Goal: Information Seeking & Learning: Learn about a topic

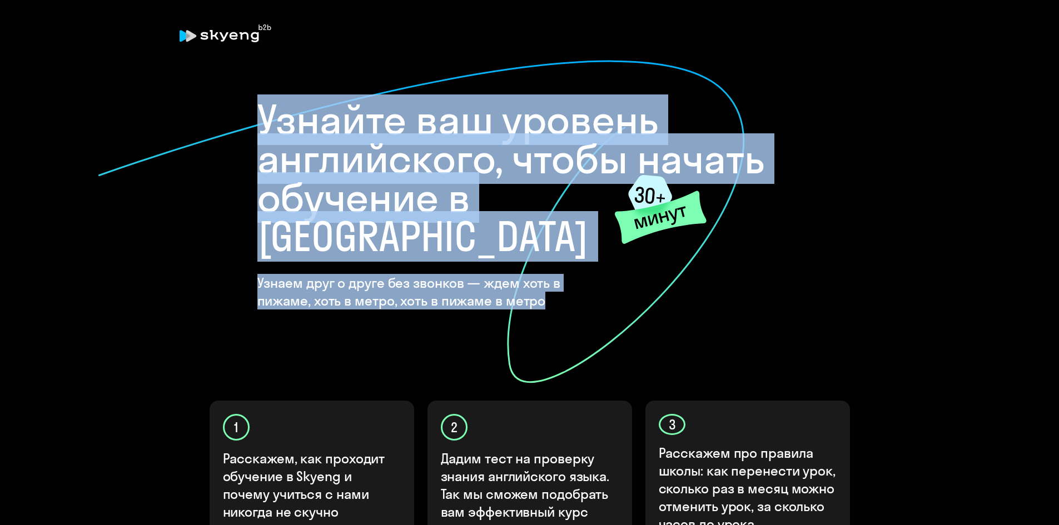
drag, startPoint x: 260, startPoint y: 112, endPoint x: 468, endPoint y: 266, distance: 259.1
click at [481, 261] on div "Узнайте ваш уровень английского, чтобы начать обучение в Skyeng Узнаем друг о д…" at bounding box center [529, 205] width 545 height 209
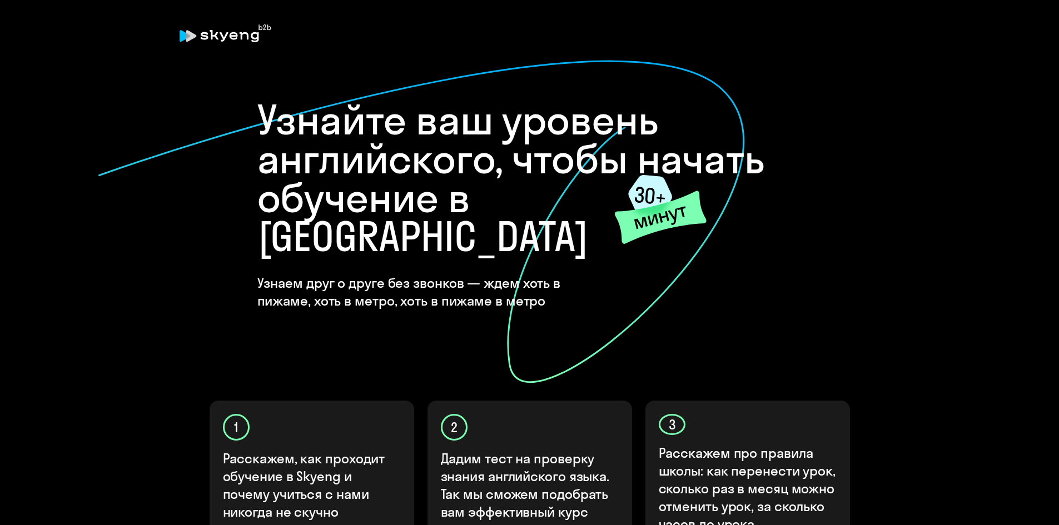
click at [465, 271] on icon at bounding box center [421, 221] width 648 height 325
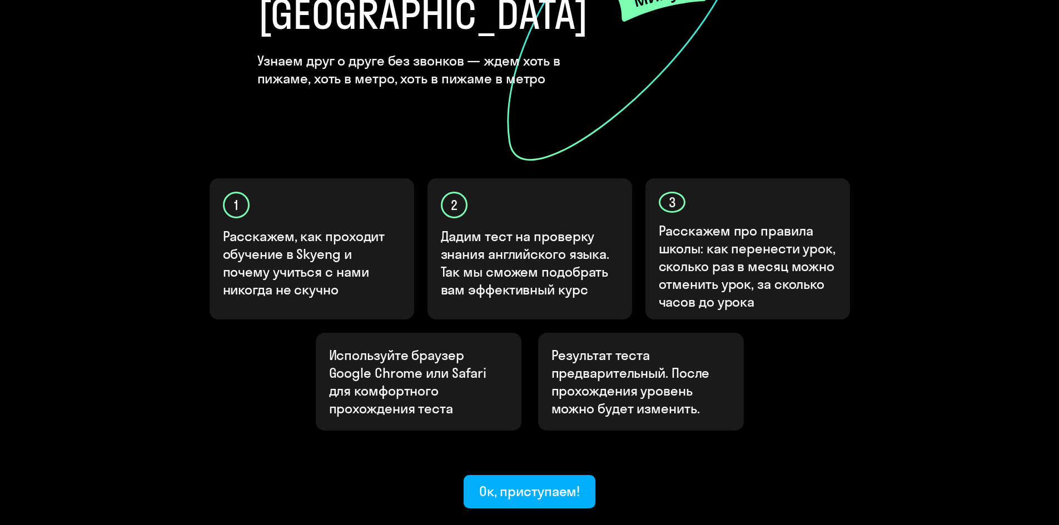
scroll to position [277, 0]
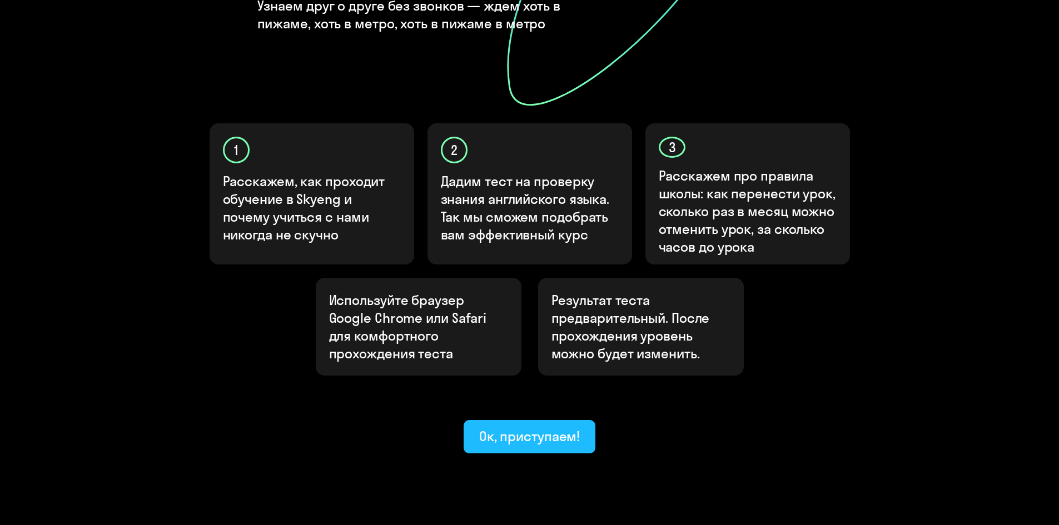
click at [528, 427] on div "Ок, приступаем!" at bounding box center [529, 436] width 101 height 18
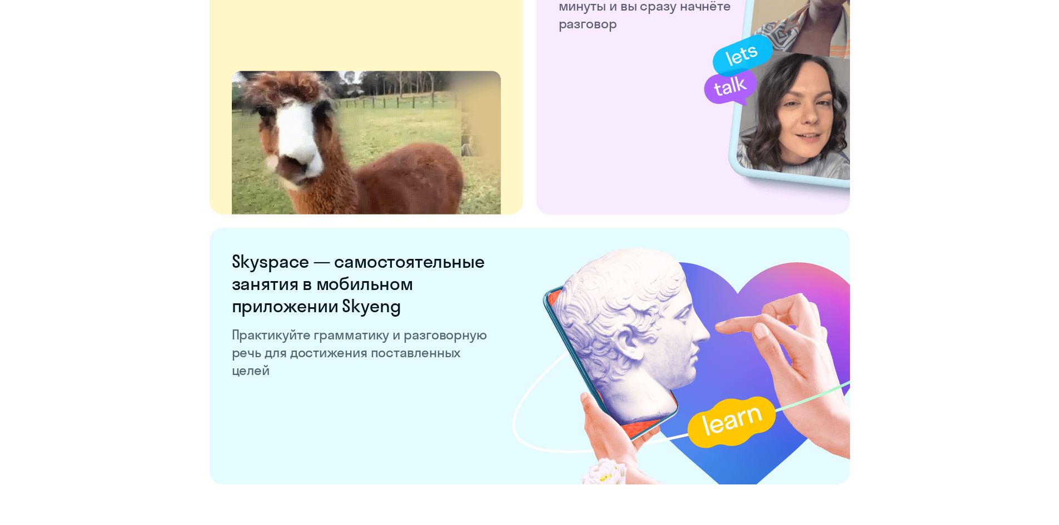
scroll to position [2050, 0]
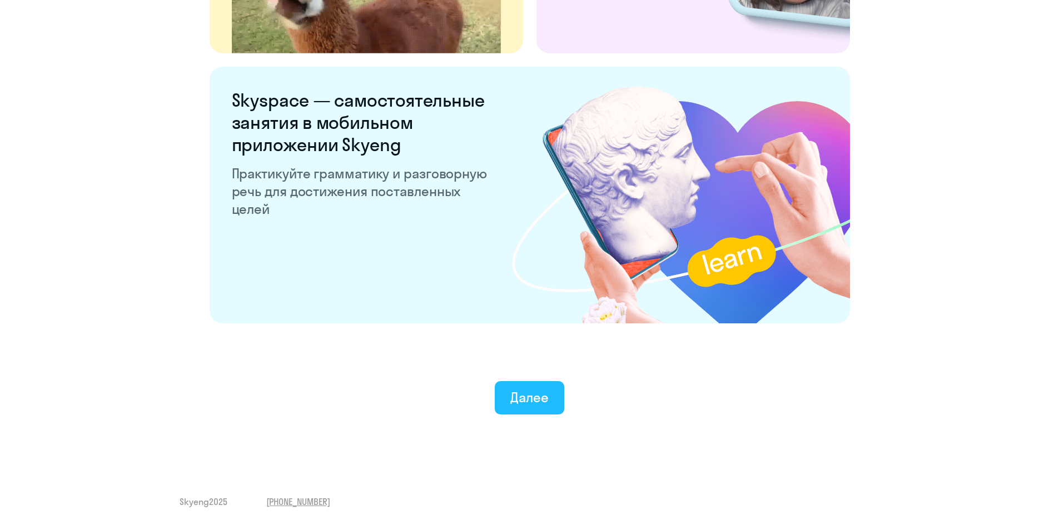
click at [520, 408] on button "Далее" at bounding box center [529, 397] width 69 height 33
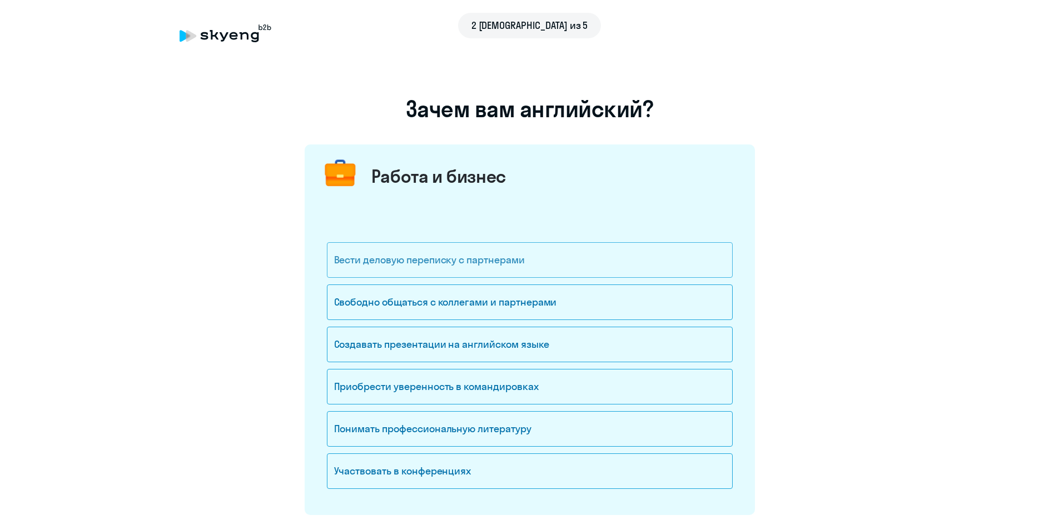
scroll to position [56, 0]
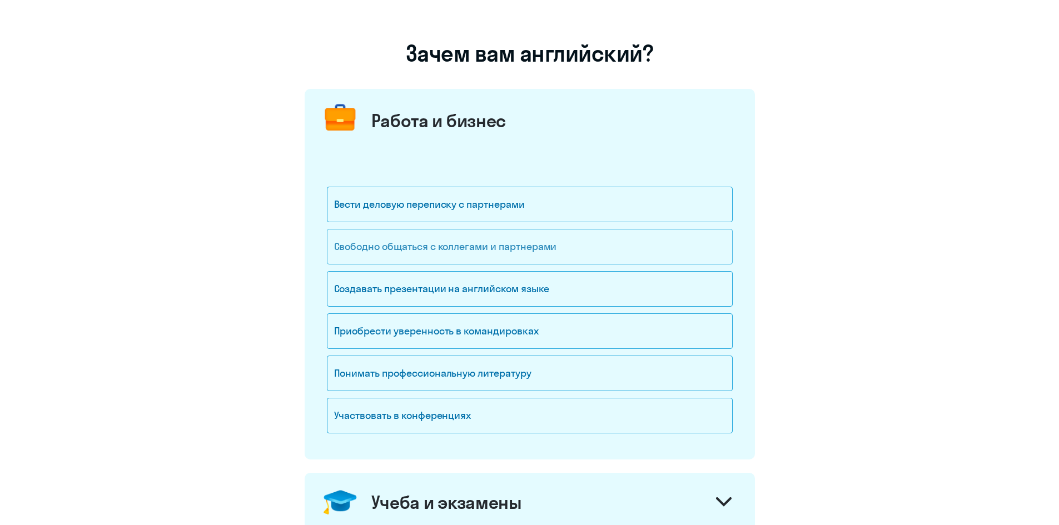
click at [555, 240] on div "Свободно общаться с коллегами и партнерами" at bounding box center [530, 247] width 406 height 36
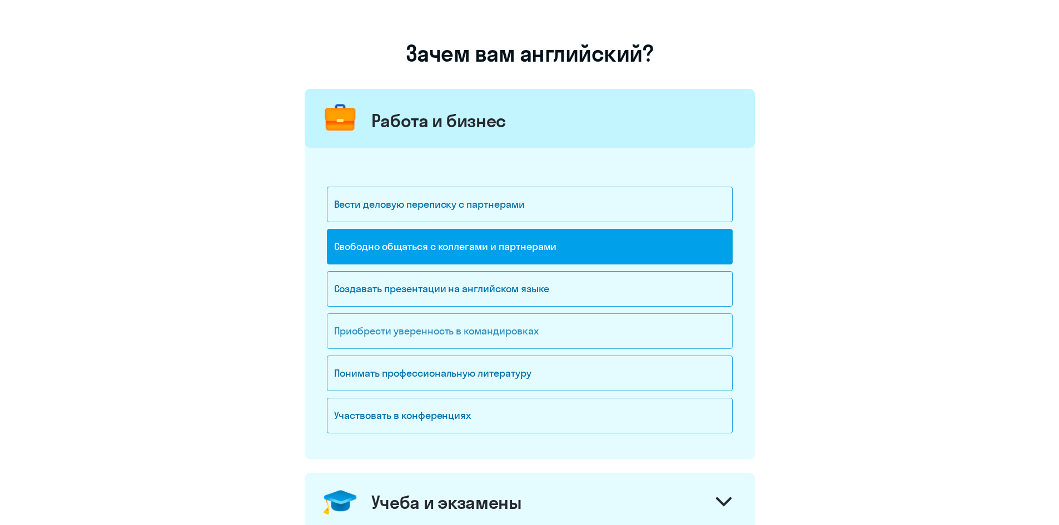
click at [507, 331] on div "Приобрести уверенность в командировках" at bounding box center [530, 331] width 406 height 36
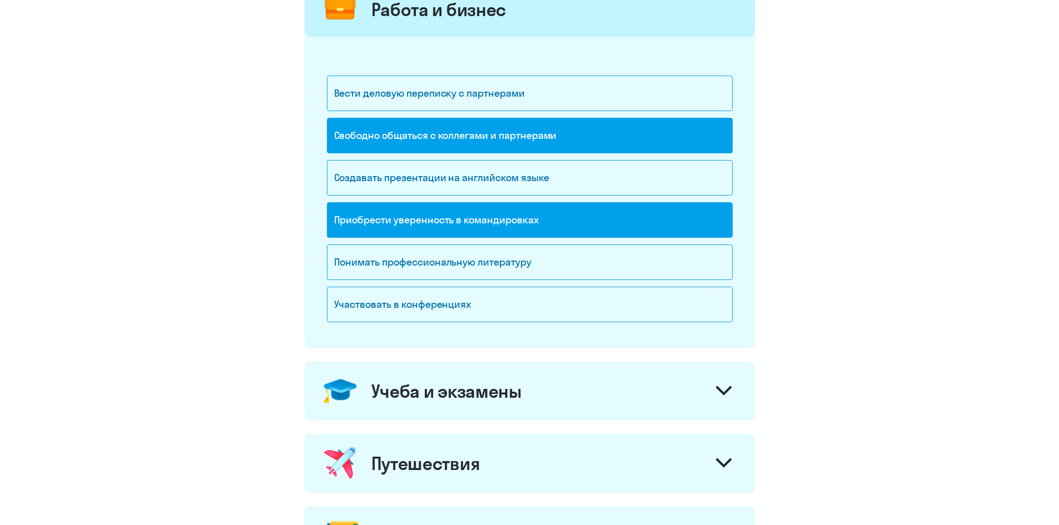
scroll to position [222, 0]
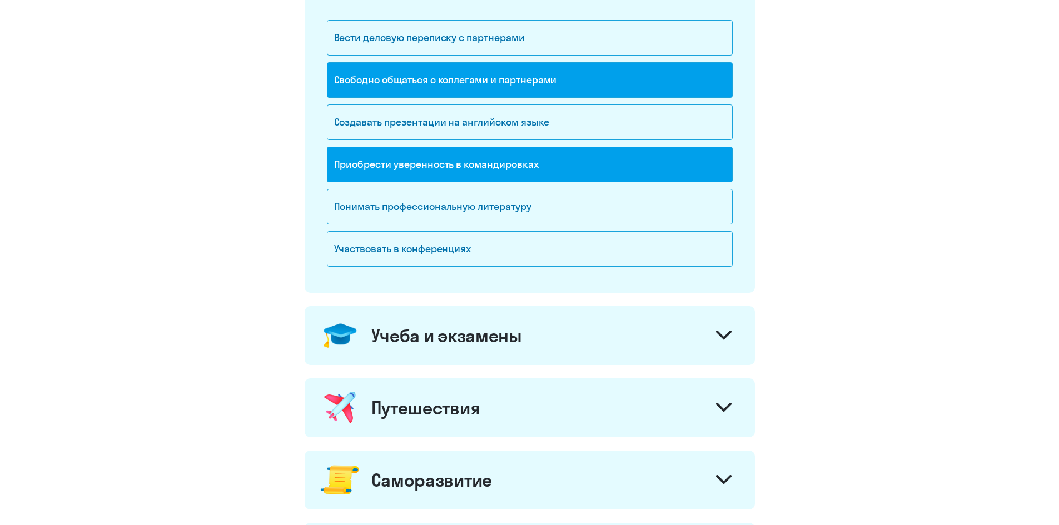
click at [734, 340] on div at bounding box center [723, 336] width 27 height 27
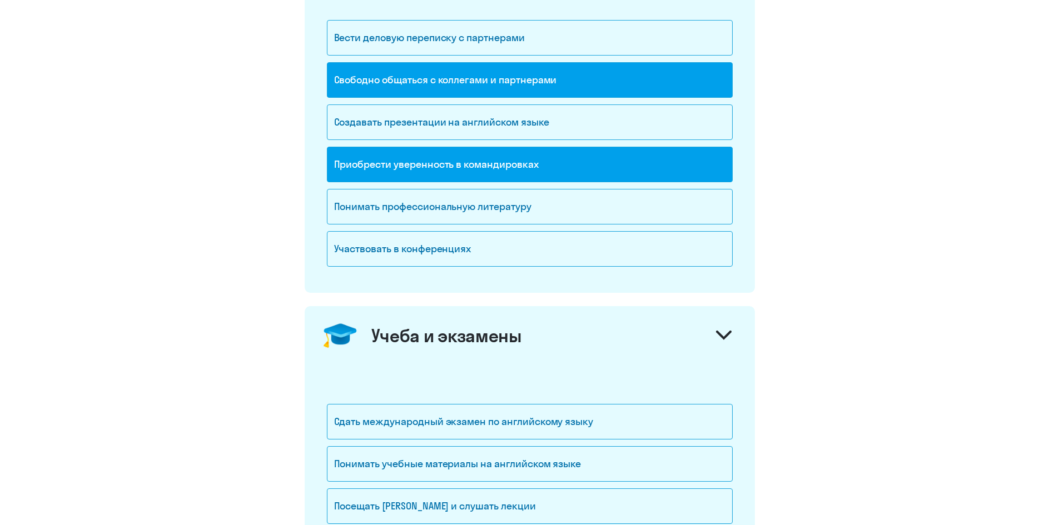
click at [734, 340] on div at bounding box center [723, 336] width 27 height 27
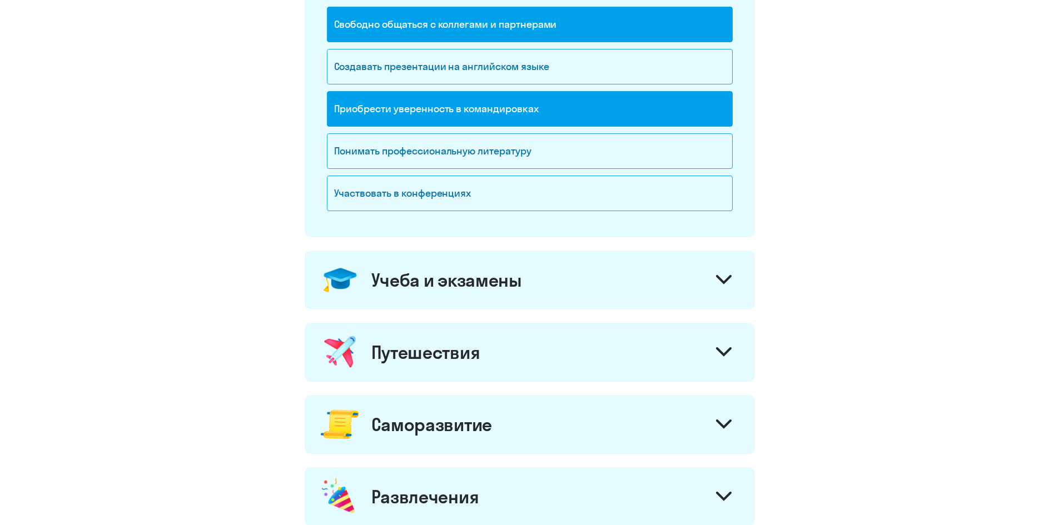
scroll to position [333, 0]
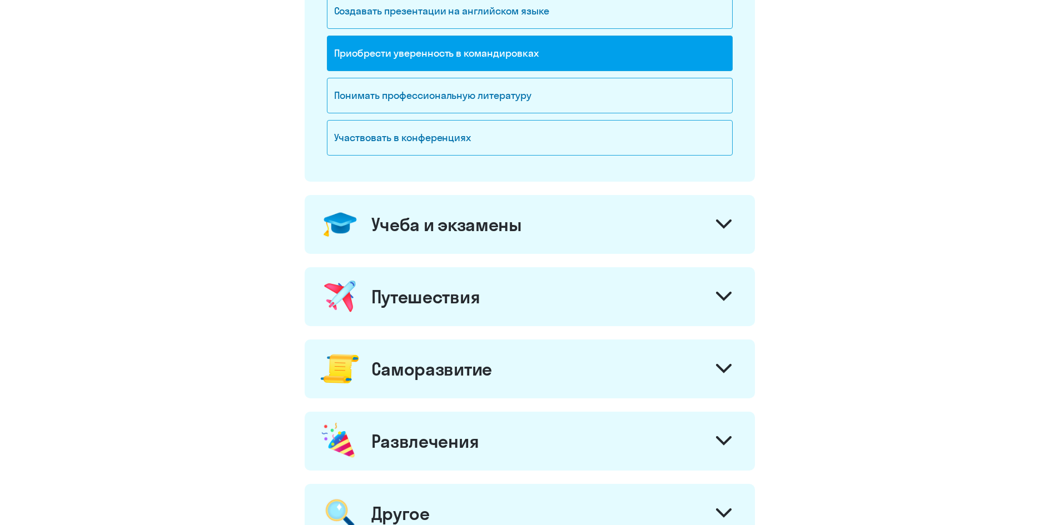
click at [579, 297] on div "Путешествия" at bounding box center [530, 296] width 450 height 59
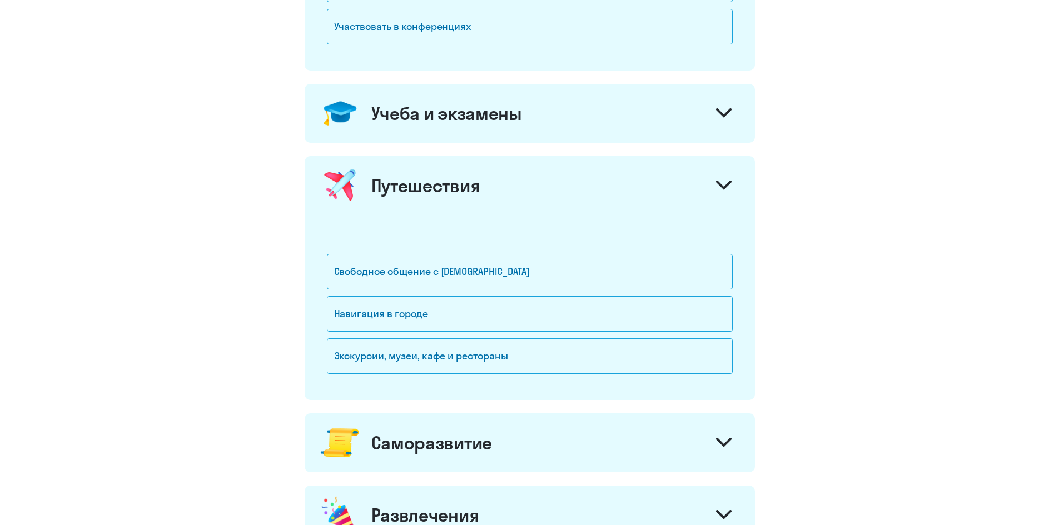
scroll to position [611, 0]
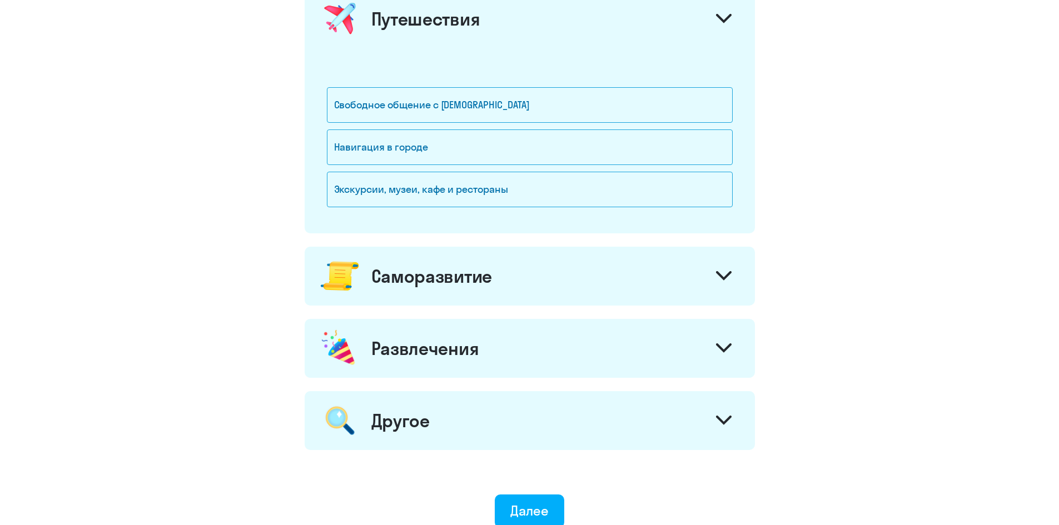
click at [595, 288] on div "Саморазвитие" at bounding box center [530, 276] width 450 height 59
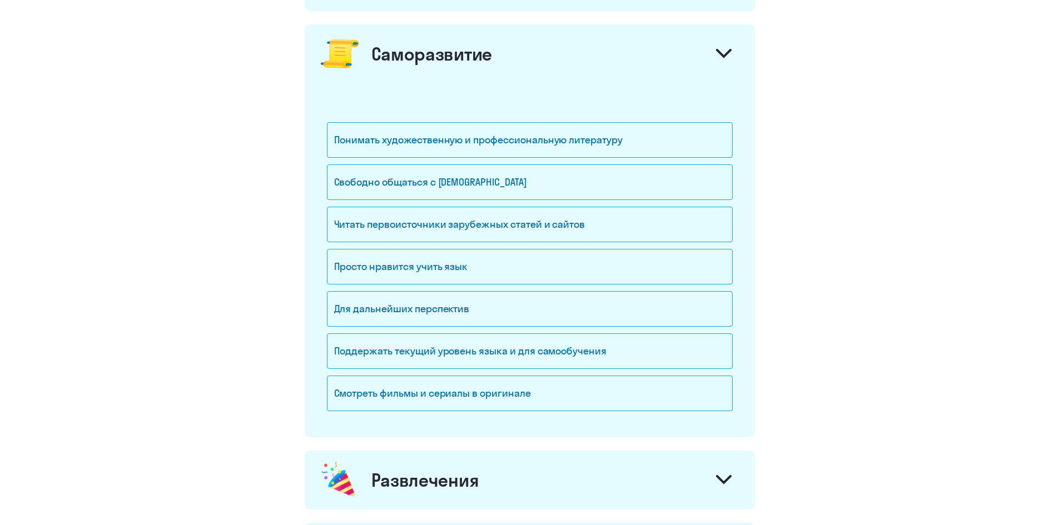
scroll to position [889, 0]
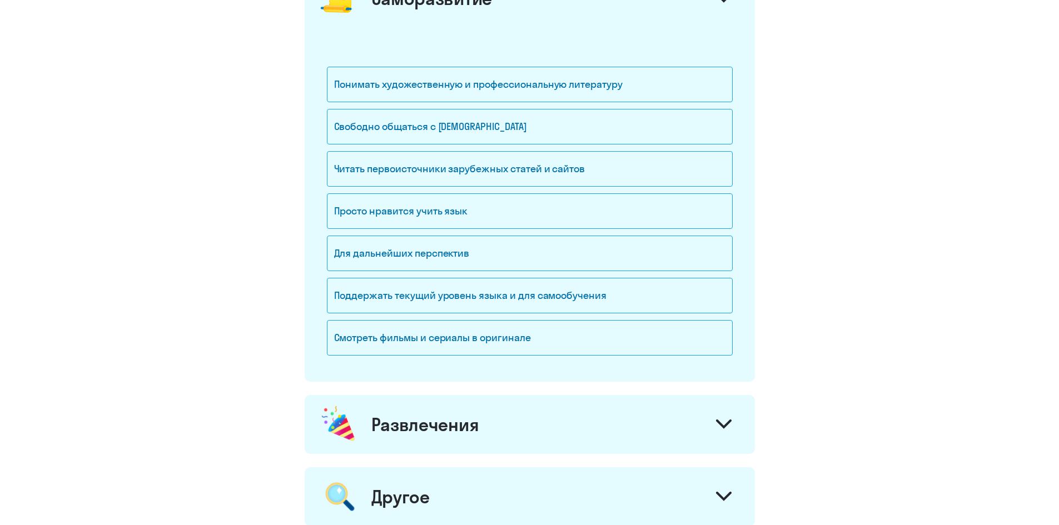
click at [550, 420] on div "Развлечения" at bounding box center [530, 424] width 450 height 59
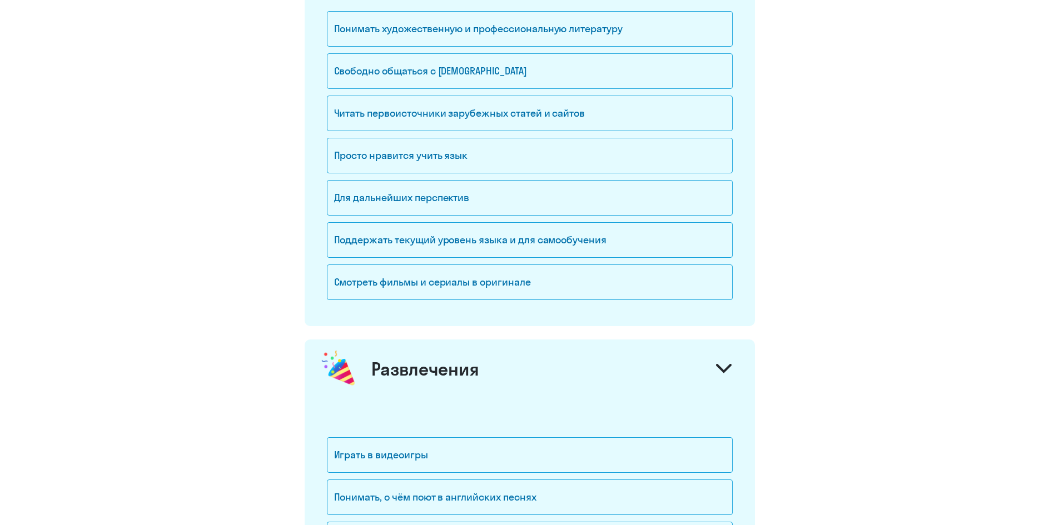
scroll to position [834, 0]
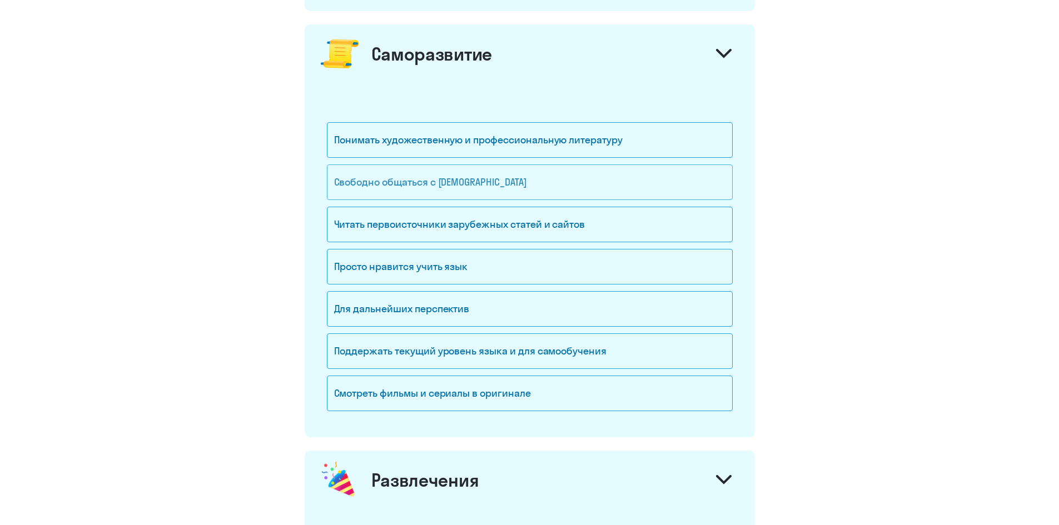
click at [474, 182] on div "Свободно общаться с [DEMOGRAPHIC_DATA]" at bounding box center [530, 182] width 406 height 36
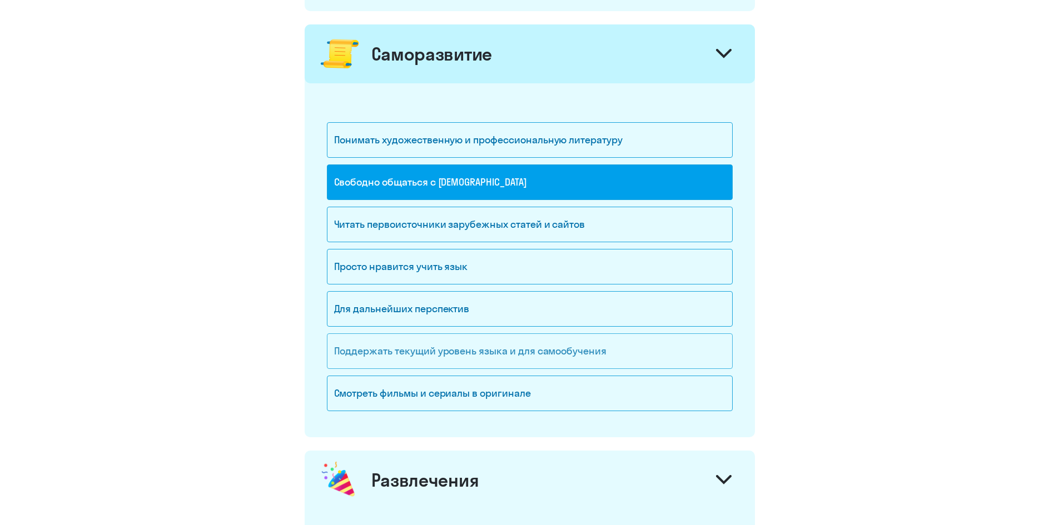
click at [492, 357] on div "Поддержать текущий уровень языка и для cамообучения" at bounding box center [530, 351] width 406 height 36
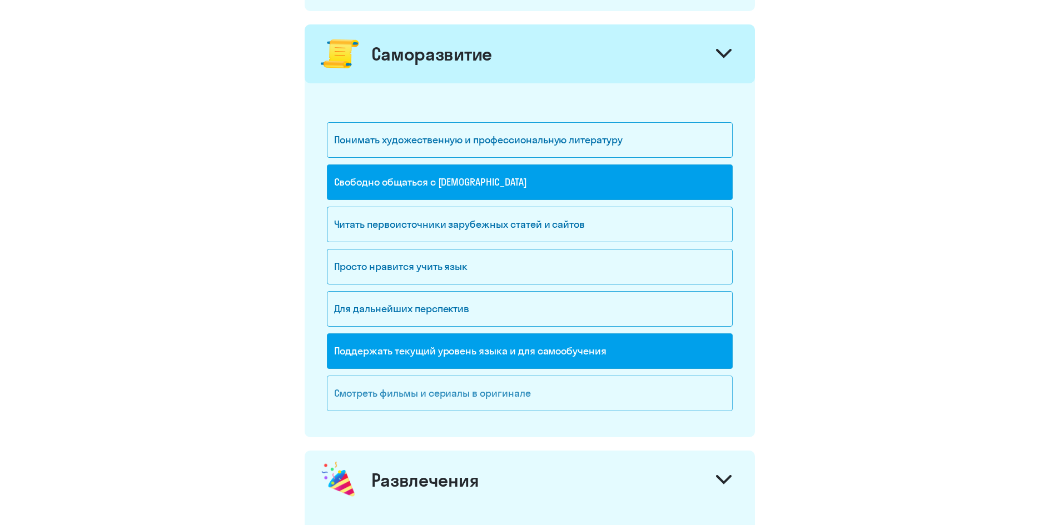
click at [526, 396] on div "Смотреть фильмы и сериалы в оригинале" at bounding box center [530, 394] width 406 height 36
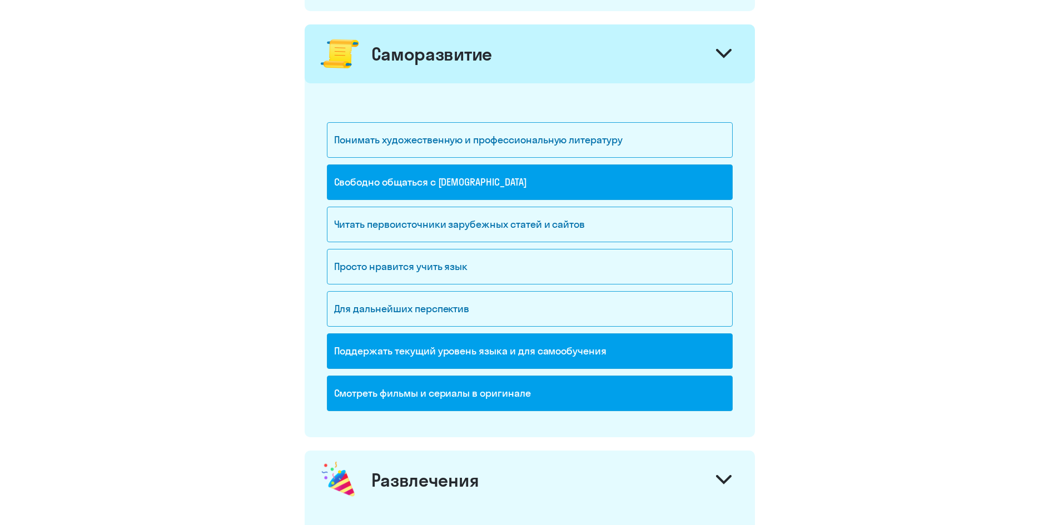
click at [490, 392] on div "Смотреть фильмы и сериалы в оригинале" at bounding box center [530, 394] width 406 height 36
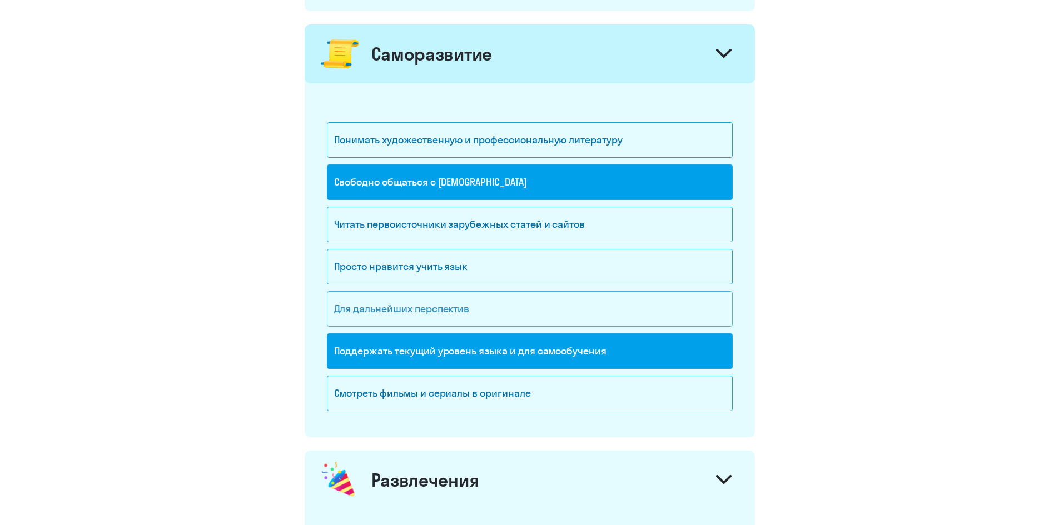
click at [482, 308] on div "Для дальнейших перспектив" at bounding box center [530, 309] width 406 height 36
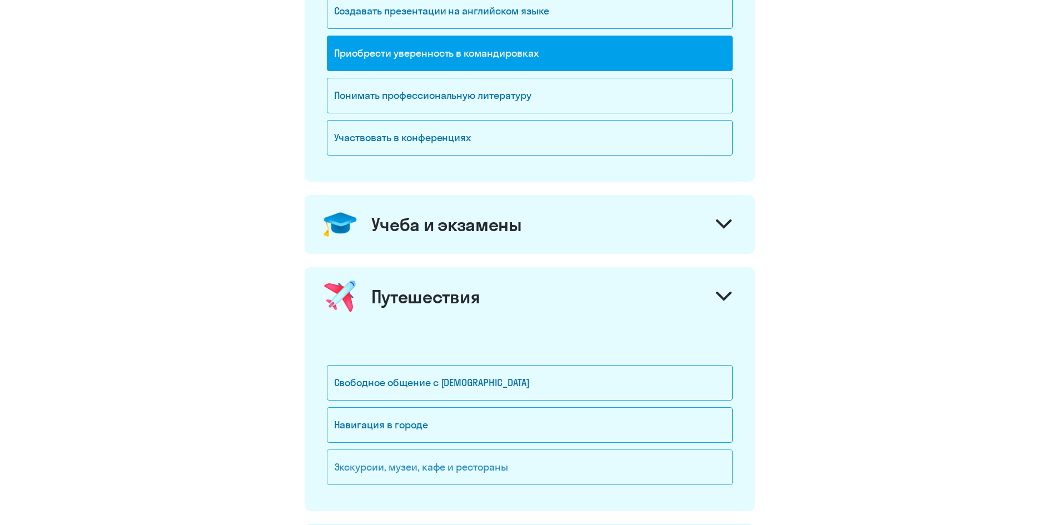
scroll to position [389, 0]
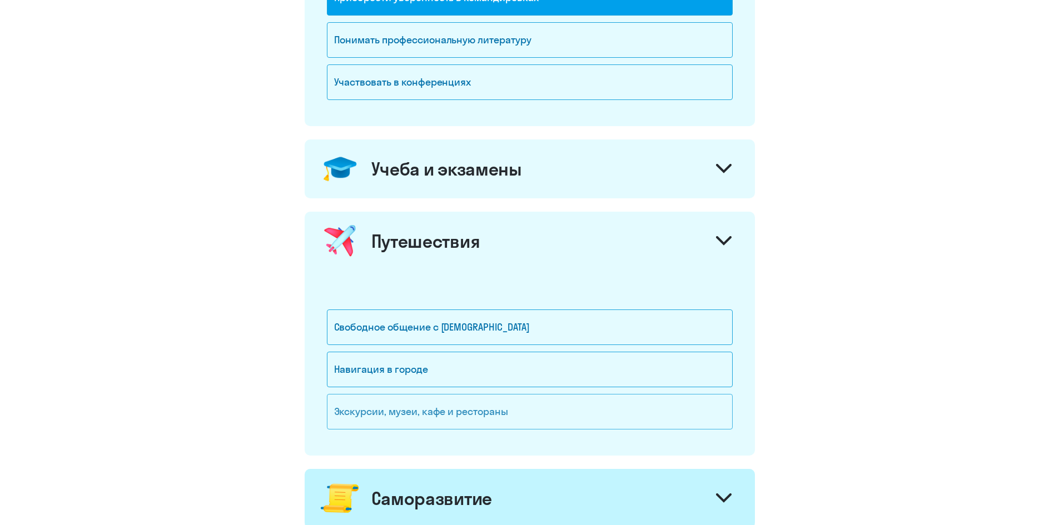
click at [490, 317] on div "Свободное общение с [DEMOGRAPHIC_DATA]" at bounding box center [530, 328] width 406 height 36
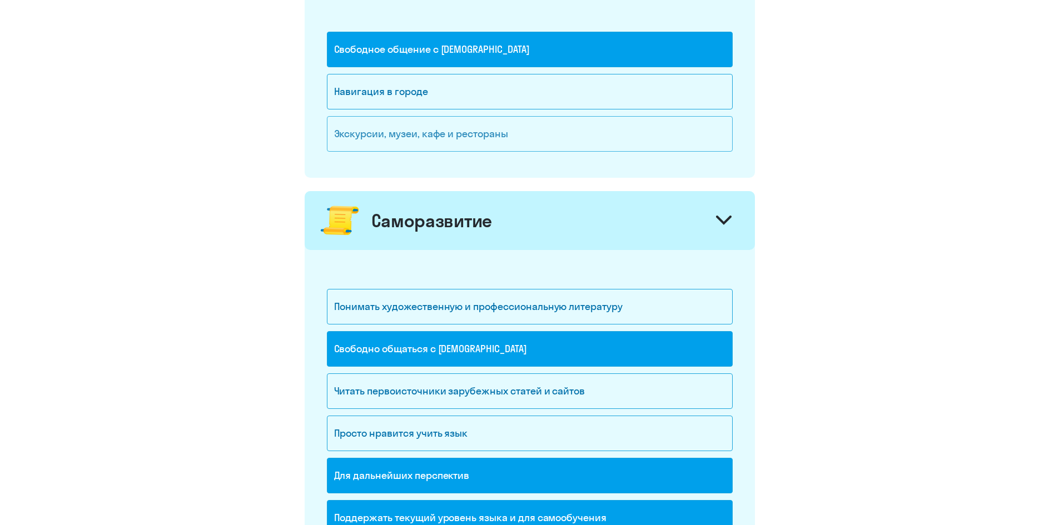
scroll to position [500, 0]
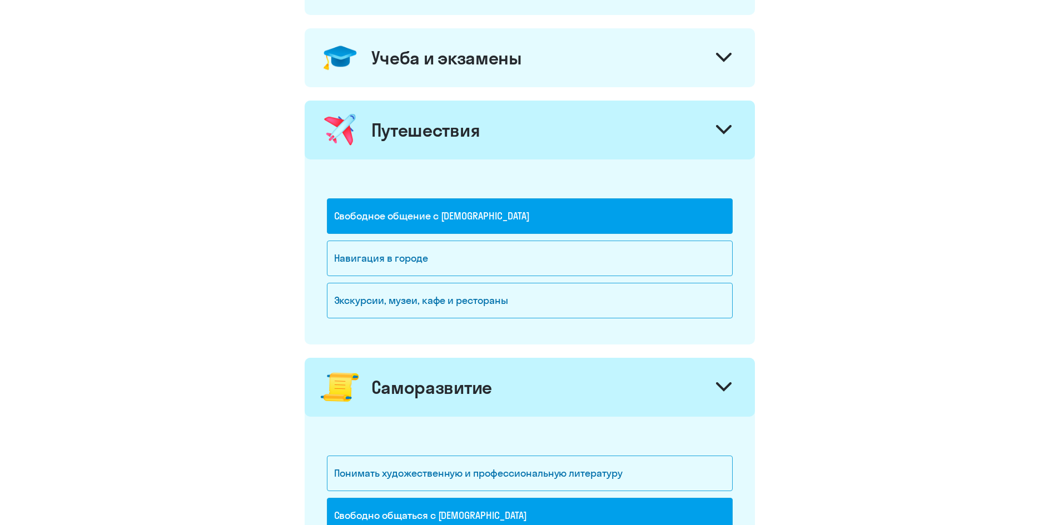
click at [437, 210] on div "Свободное общение с [DEMOGRAPHIC_DATA]" at bounding box center [530, 216] width 406 height 36
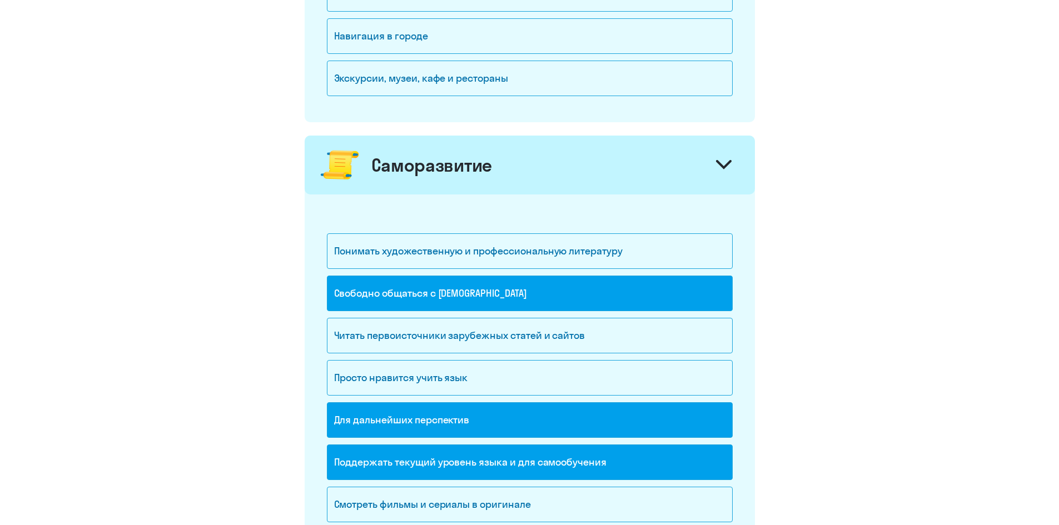
scroll to position [834, 0]
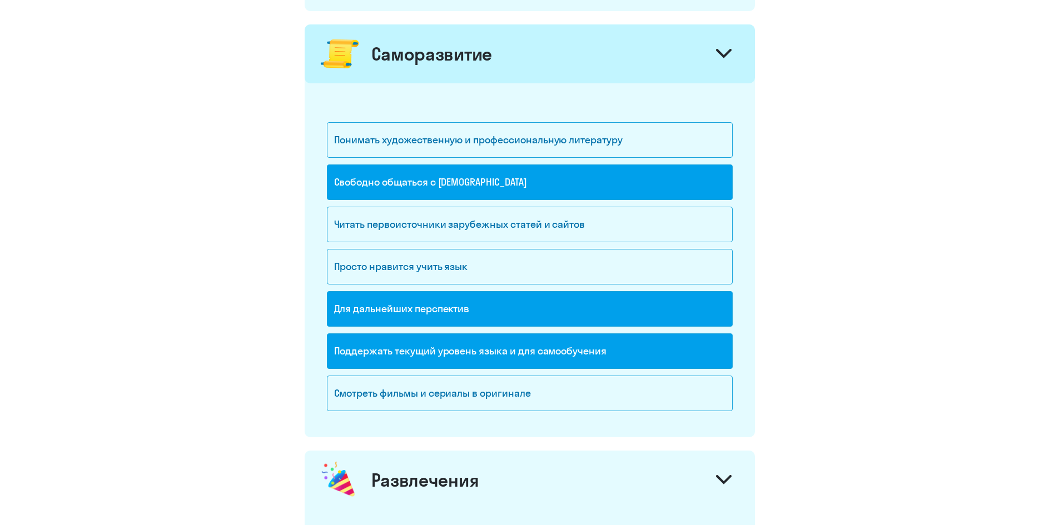
click at [472, 307] on div "Для дальнейших перспектив" at bounding box center [530, 309] width 406 height 36
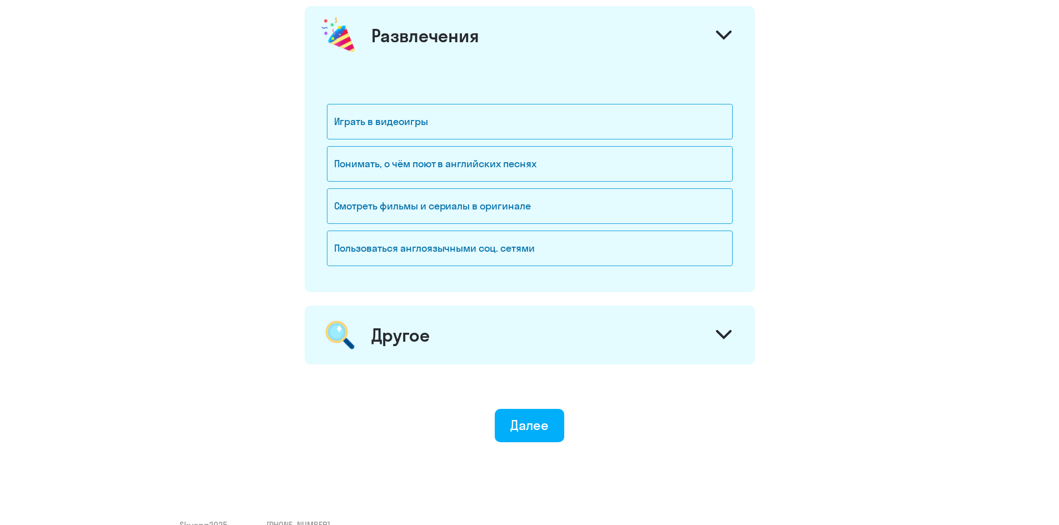
scroll to position [1301, 0]
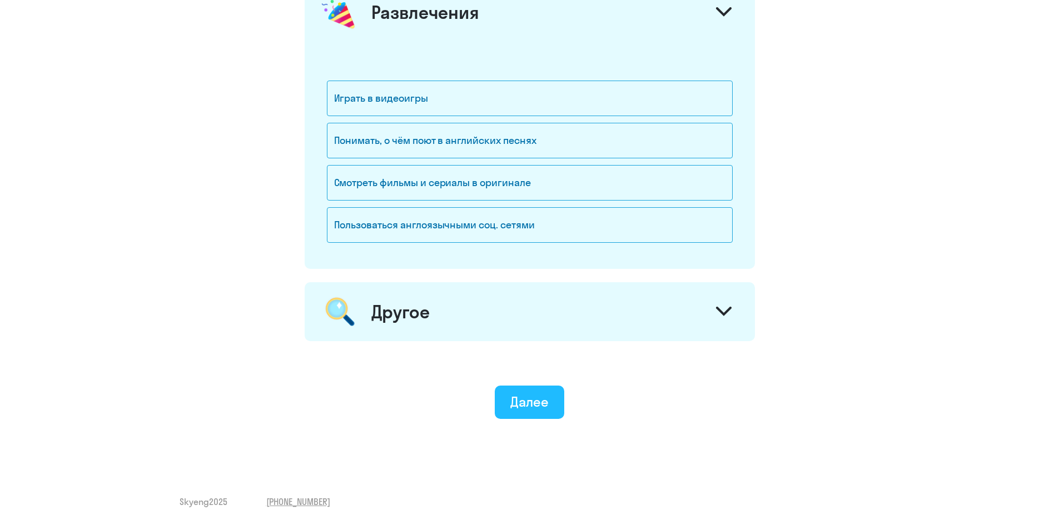
click at [535, 406] on div "Далее" at bounding box center [529, 402] width 38 height 18
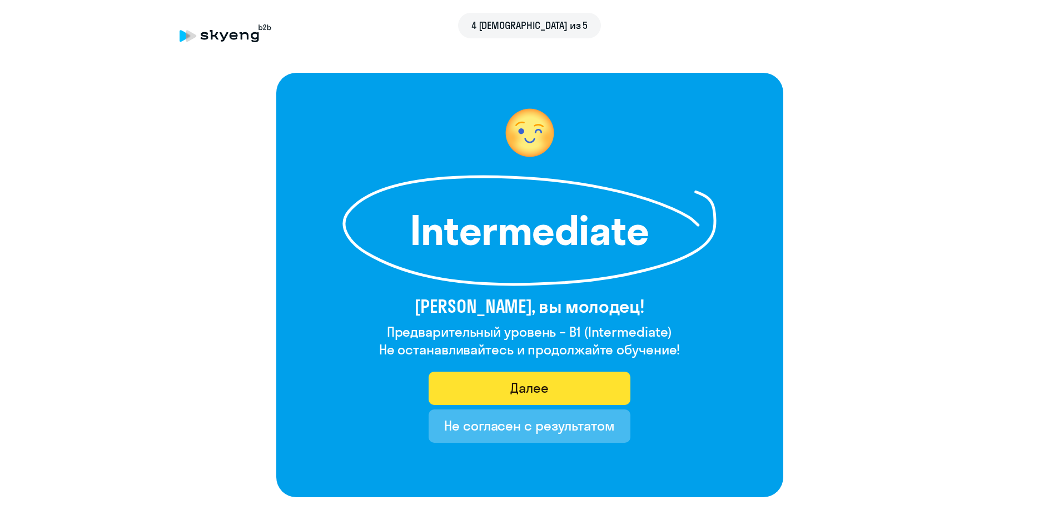
click at [501, 393] on button "Далее" at bounding box center [529, 388] width 202 height 33
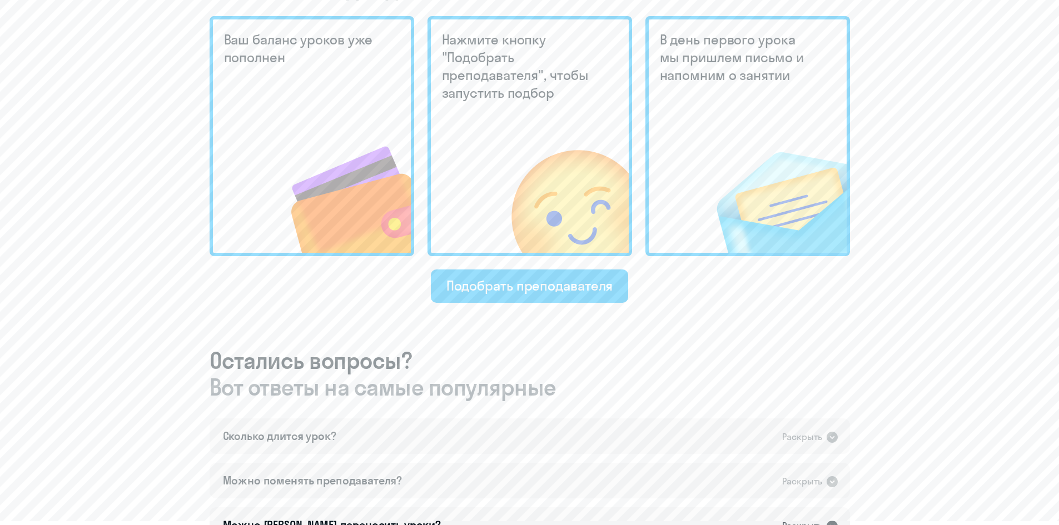
scroll to position [500, 0]
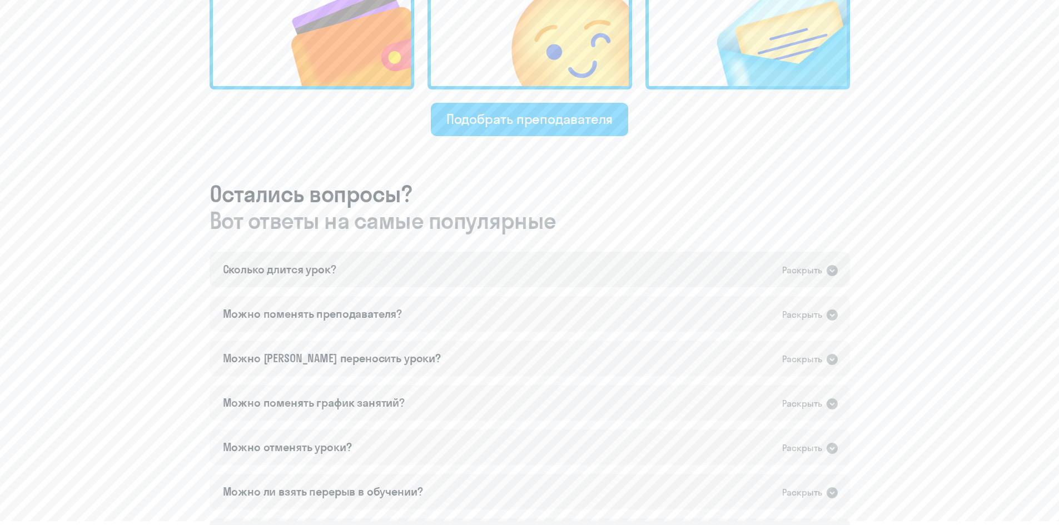
click at [426, 280] on div "Сколько длится урок? Раскрыть" at bounding box center [529, 270] width 640 height 36
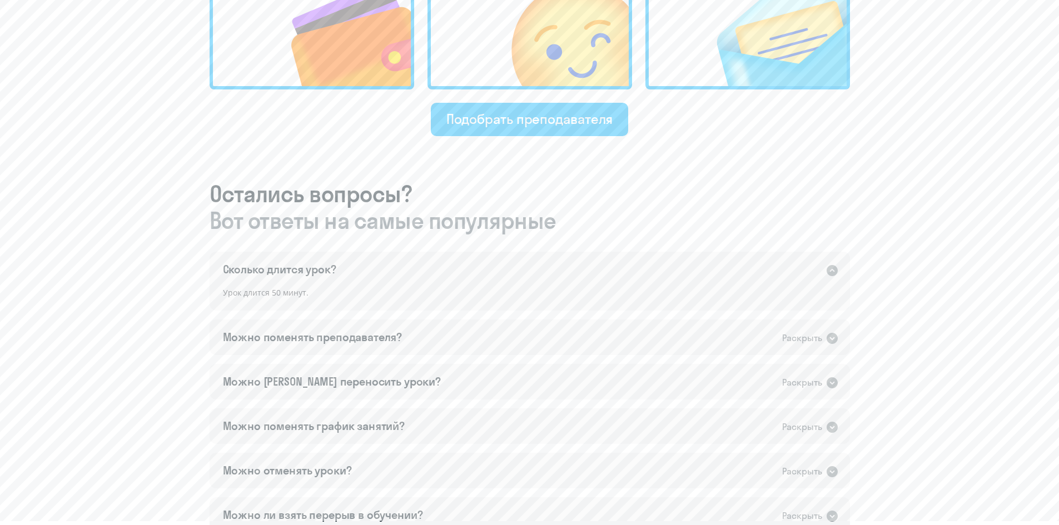
click at [426, 280] on div "Сколько длится урок? Раскрыть" at bounding box center [529, 270] width 640 height 36
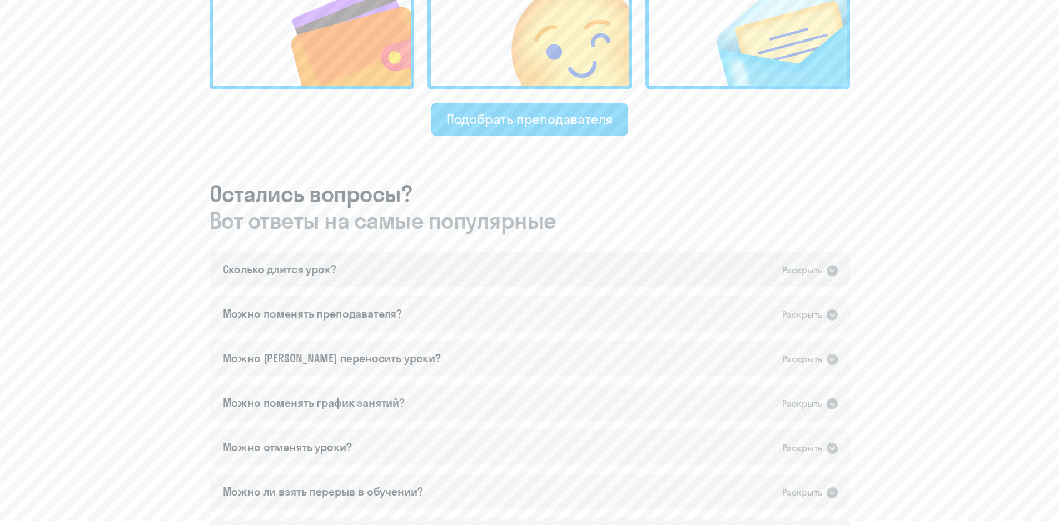
click at [426, 280] on div "Сколько длится урок? Раскрыть" at bounding box center [529, 270] width 640 height 36
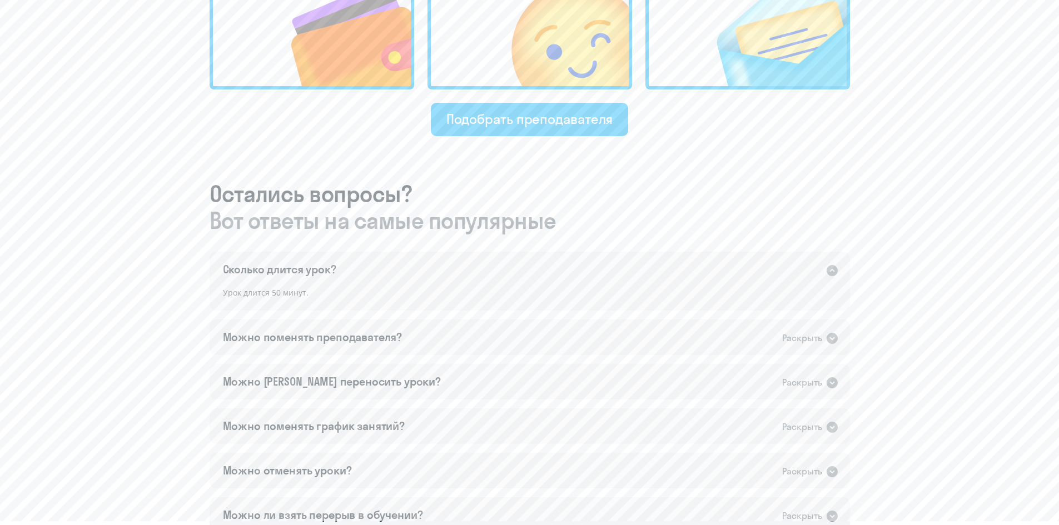
click at [426, 280] on div "Сколько длится урок? Раскрыть" at bounding box center [529, 270] width 640 height 36
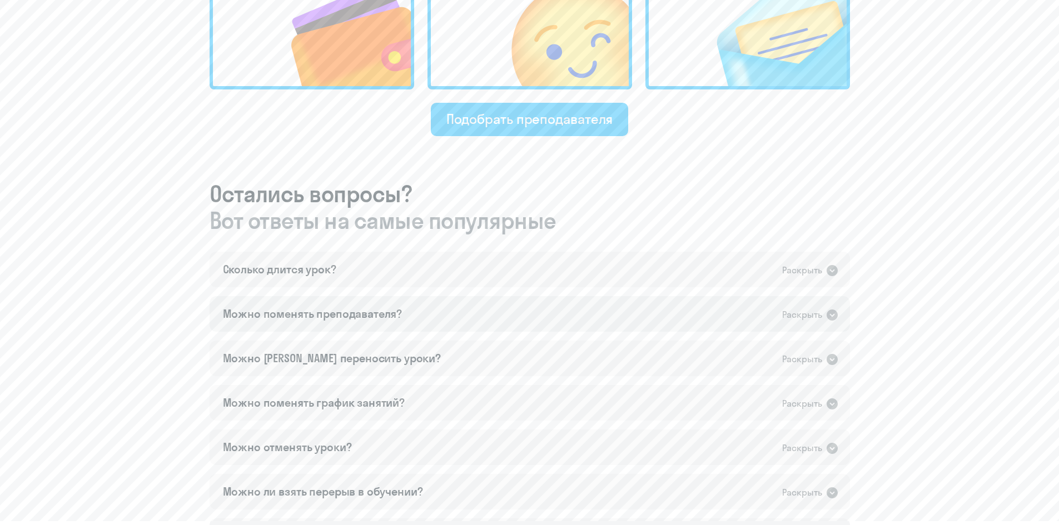
click at [423, 305] on div "Можно поменять преподавателя? Раскрыть" at bounding box center [529, 314] width 640 height 36
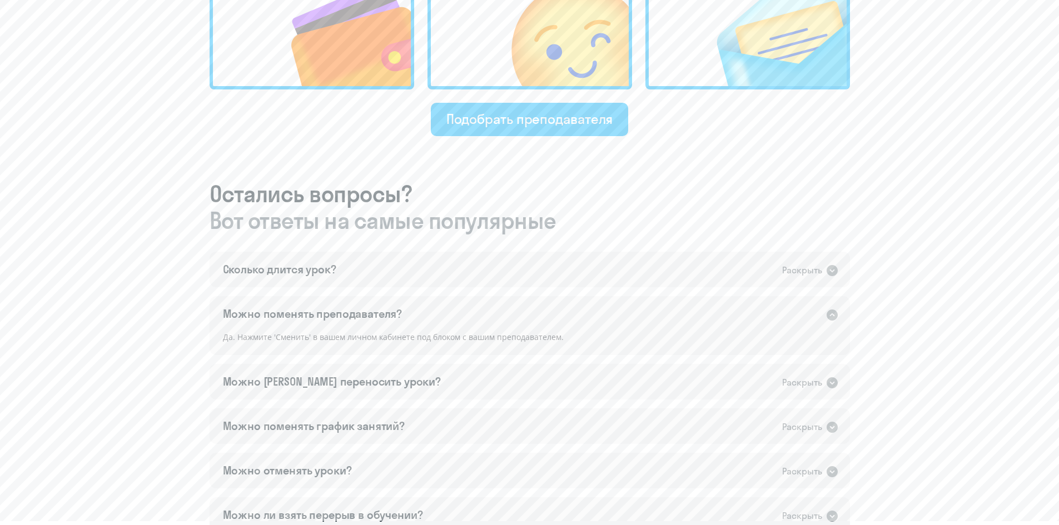
click at [423, 305] on div "Можно поменять преподавателя? Раскрыть" at bounding box center [529, 314] width 640 height 36
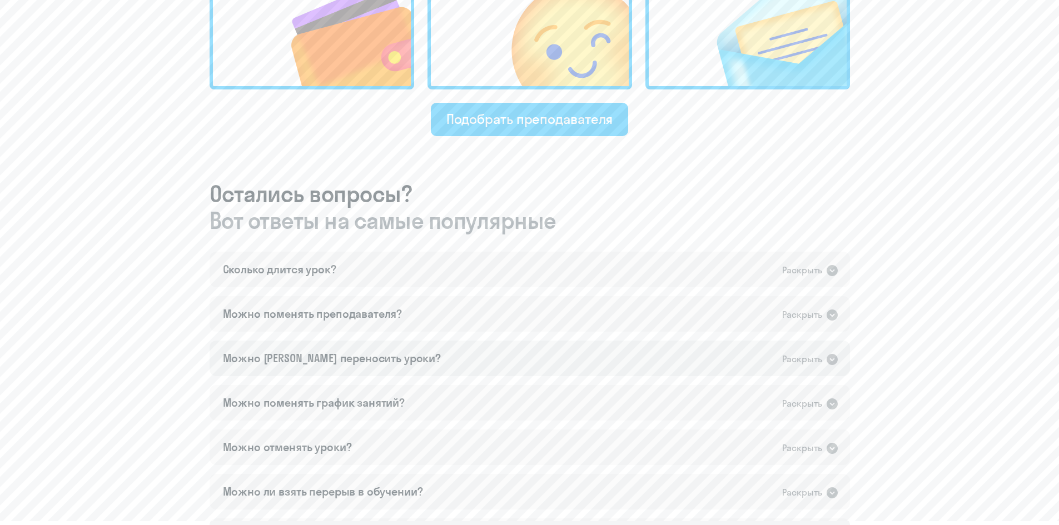
click at [403, 357] on div "Можно [PERSON_NAME] переносить уроки? Раскрыть" at bounding box center [529, 359] width 640 height 36
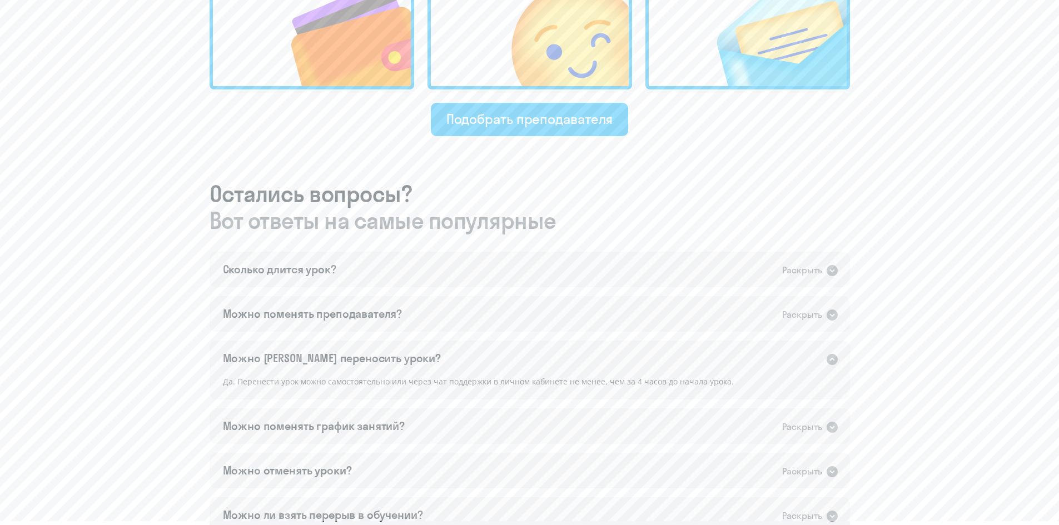
scroll to position [556, 0]
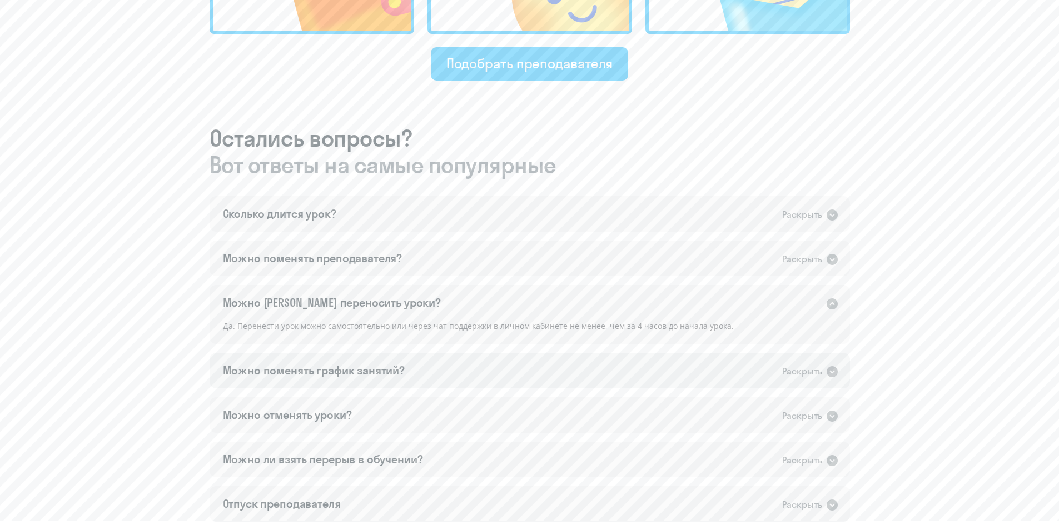
click at [412, 366] on div "Можно поменять график занятий? Раскрыть" at bounding box center [529, 371] width 640 height 36
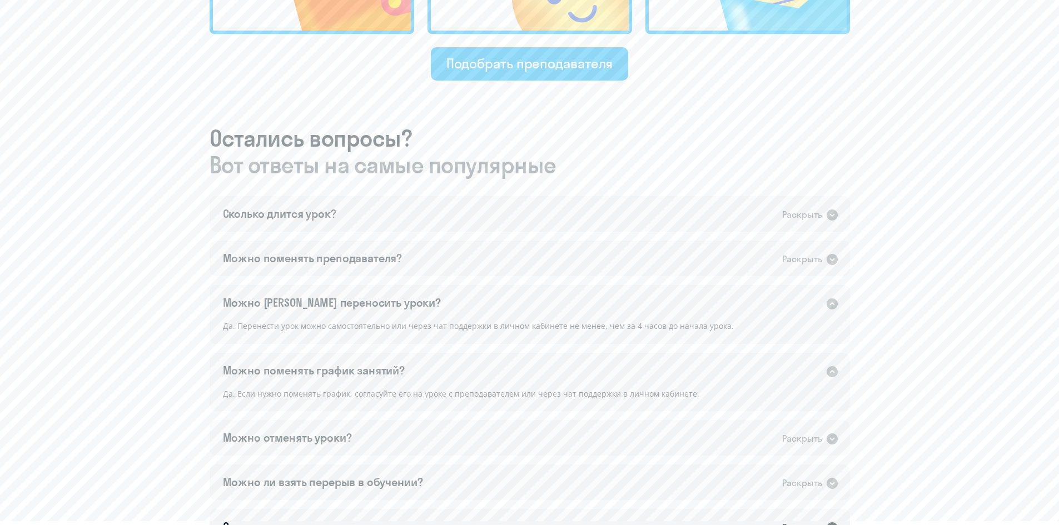
scroll to position [667, 0]
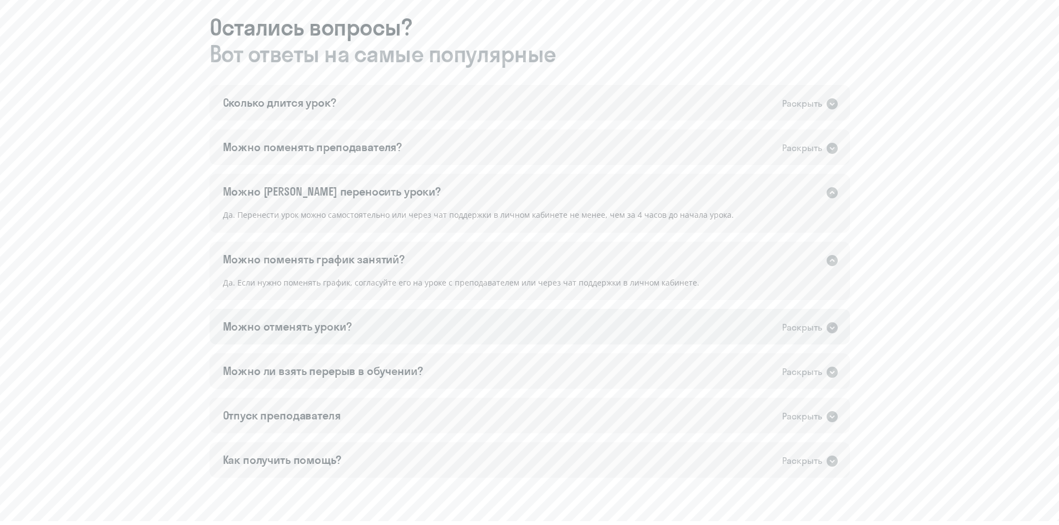
click at [382, 320] on div "Можно отменять уроки? Раскрыть" at bounding box center [529, 327] width 640 height 36
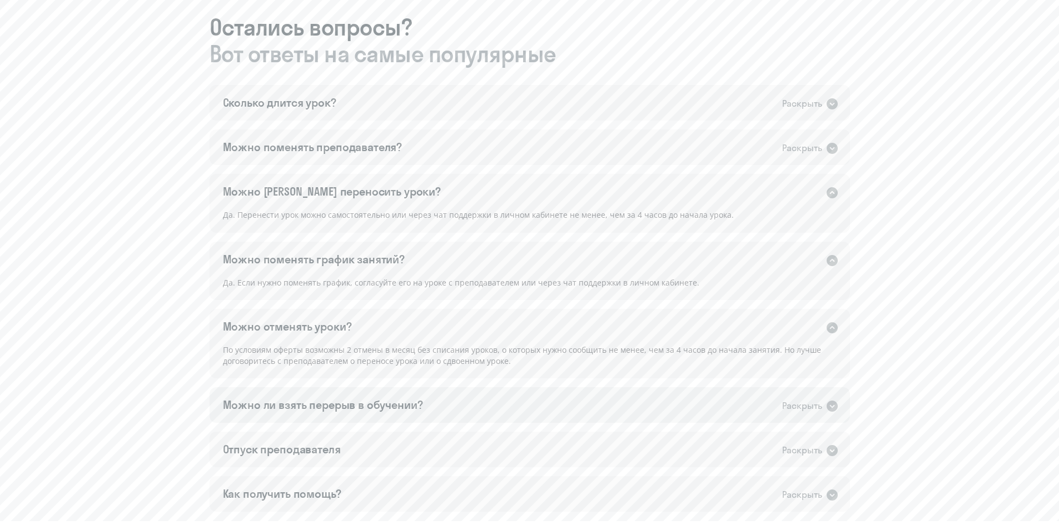
click at [365, 402] on div "Можно ли взять перерыв в обучении?" at bounding box center [323, 405] width 200 height 16
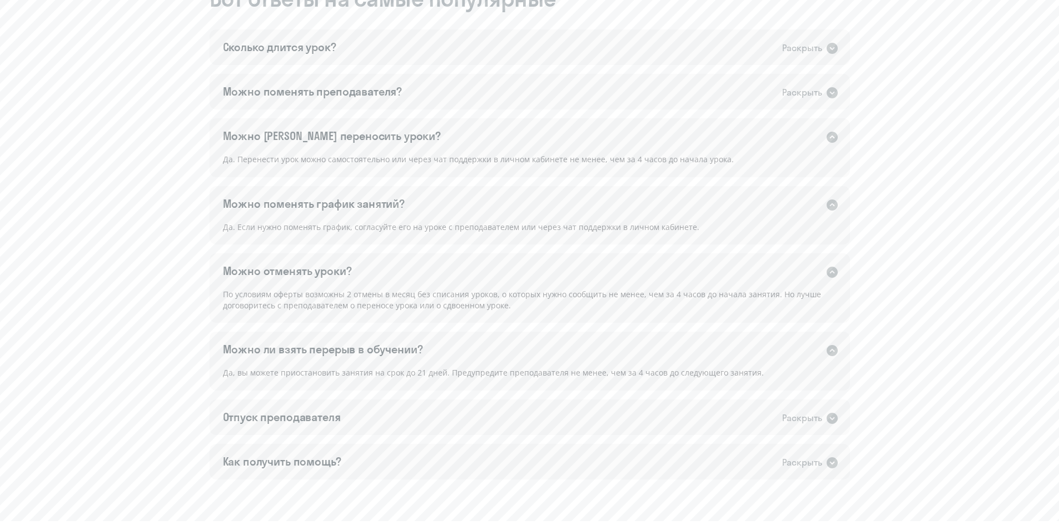
scroll to position [778, 0]
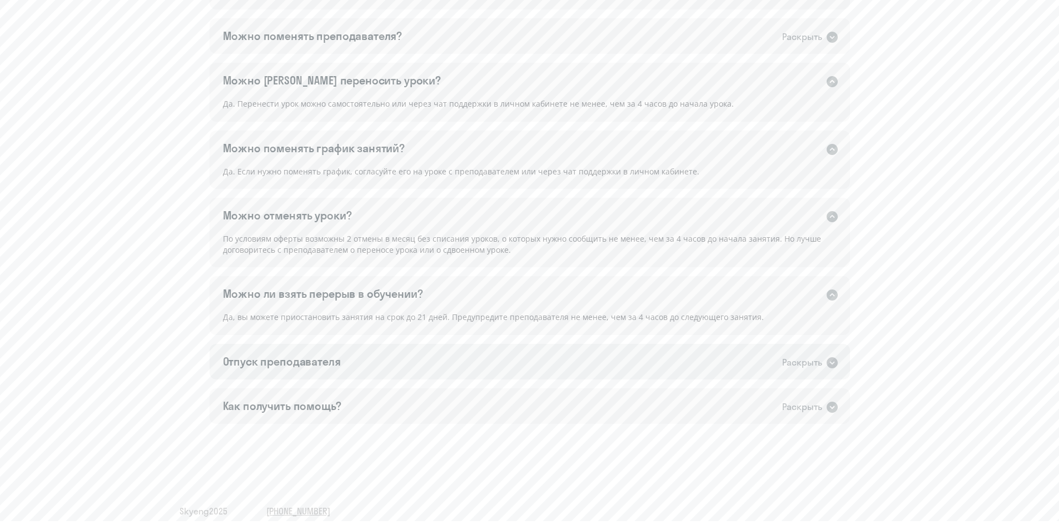
click at [357, 361] on div "Отпуск преподавателя Раскрыть" at bounding box center [529, 362] width 640 height 36
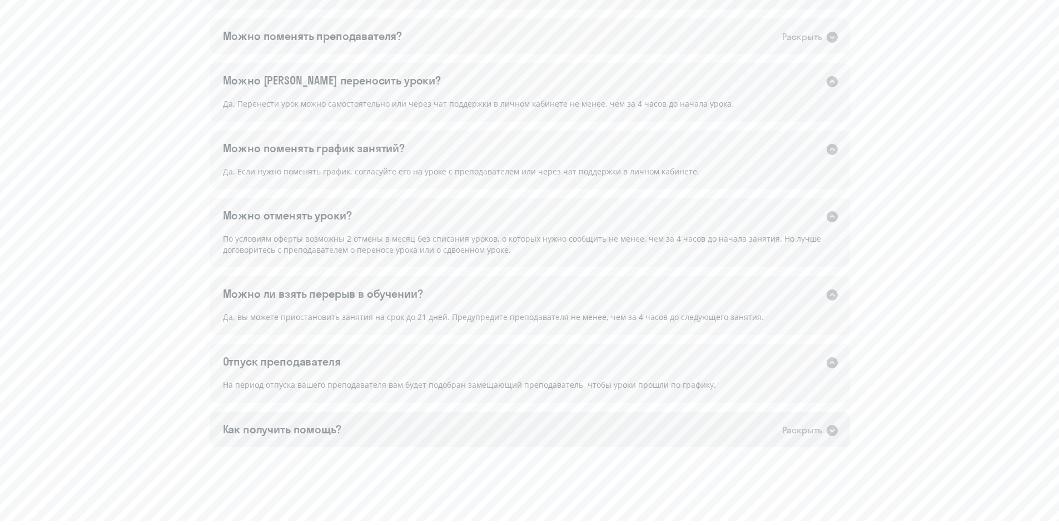
click at [344, 427] on div "Как получить помощь? Раскрыть" at bounding box center [529, 430] width 640 height 36
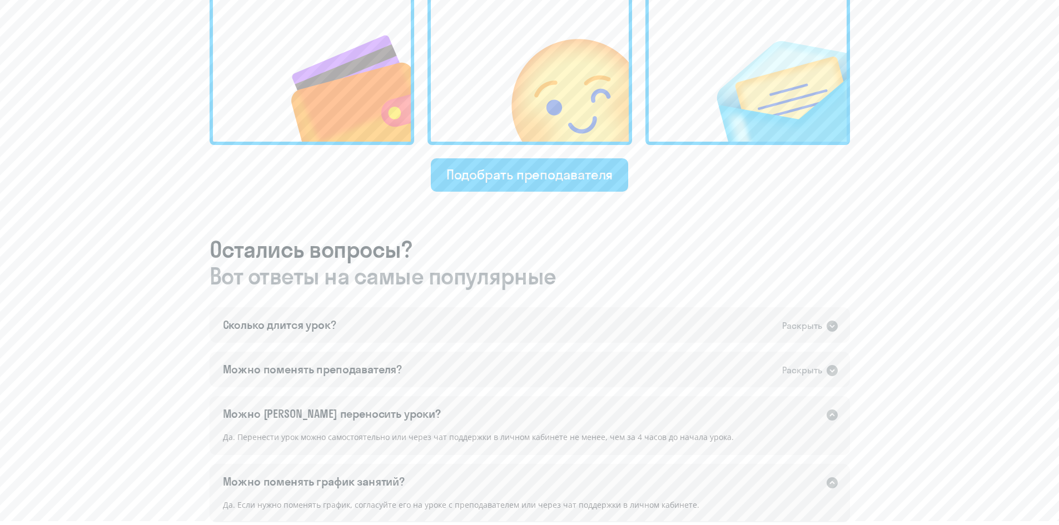
scroll to position [389, 0]
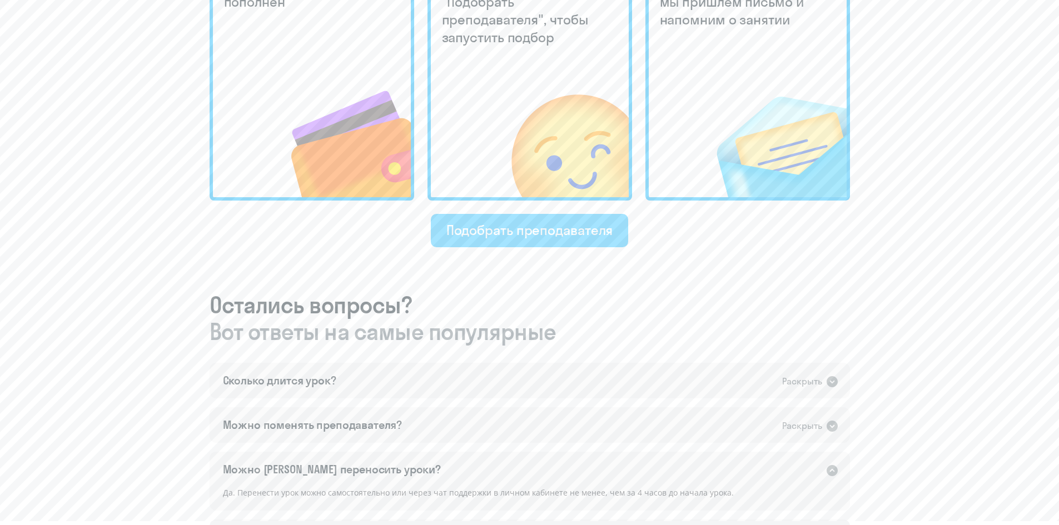
click at [485, 236] on div "Подобрать преподавателя" at bounding box center [529, 230] width 167 height 18
